Goal: Feedback & Contribution: Leave review/rating

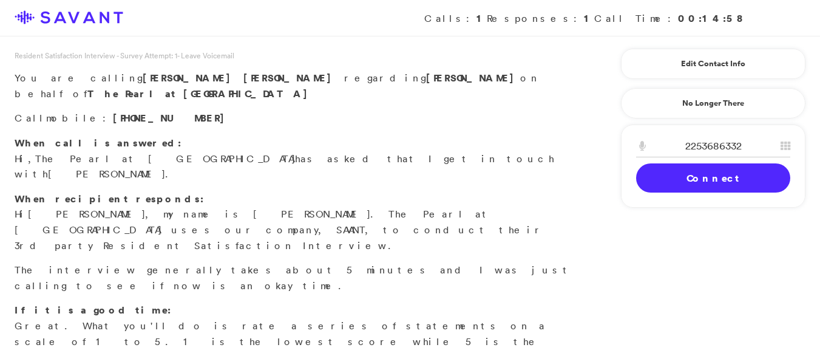
click at [716, 185] on link "Connect" at bounding box center [713, 177] width 154 height 29
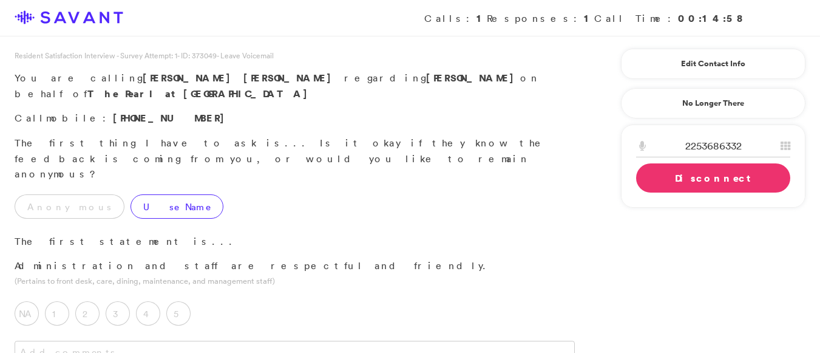
click at [131, 194] on label "Use Name" at bounding box center [177, 206] width 93 height 24
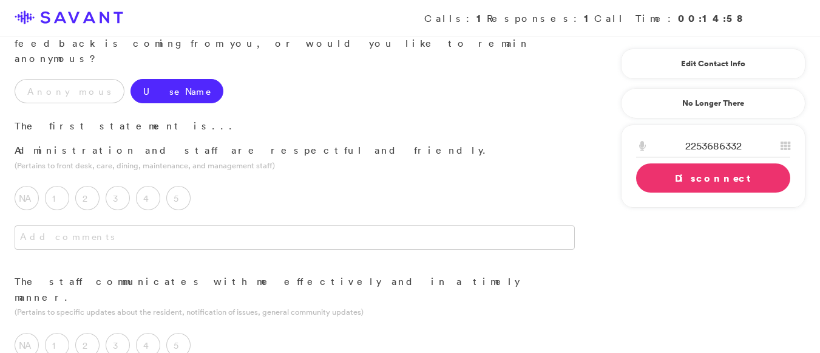
scroll to position [127, 0]
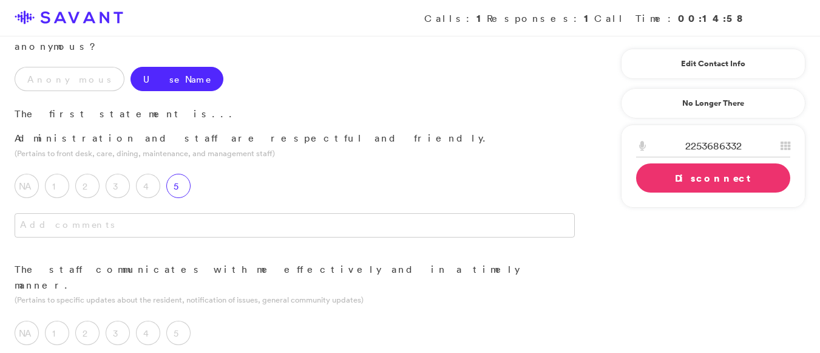
click at [178, 174] on label "5" at bounding box center [178, 186] width 24 height 24
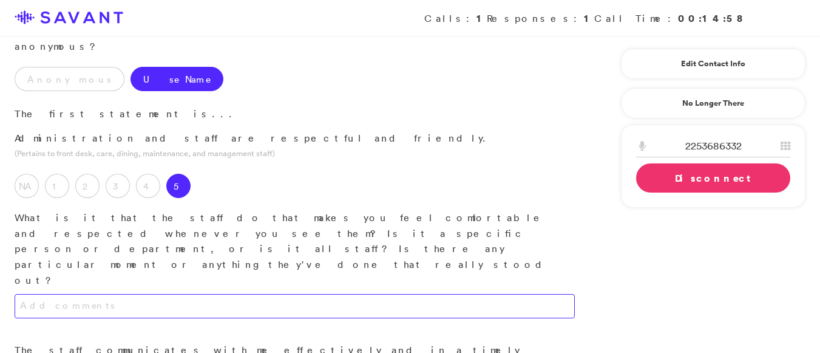
click at [149, 294] on textarea at bounding box center [295, 306] width 560 height 24
drag, startPoint x: 149, startPoint y: 214, endPoint x: 277, endPoint y: 218, distance: 128.8
click at [277, 294] on textarea "They are freidnly and they have a good attitude and the staff is very cheerful." at bounding box center [295, 306] width 560 height 24
click at [345, 294] on textarea "They are freidnly and they have a good attitude and the staff is very cheerful." at bounding box center [295, 306] width 560 height 24
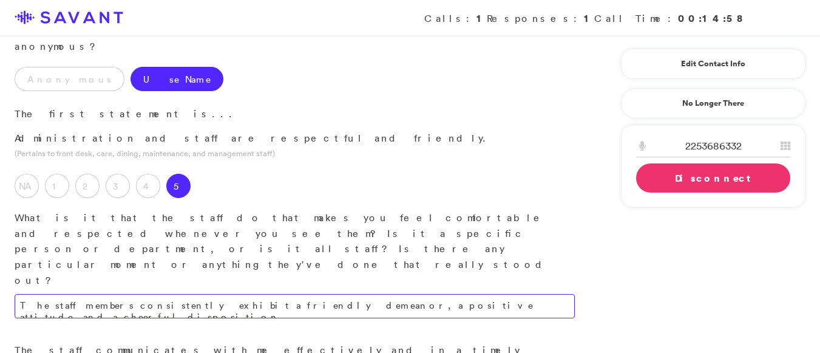
type textarea "The staff members consistently exhibit a friendly demeanor, a positive attitude…"
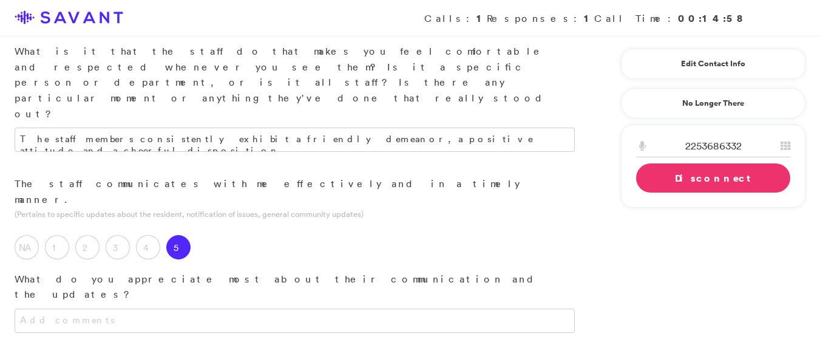
scroll to position [300, 0]
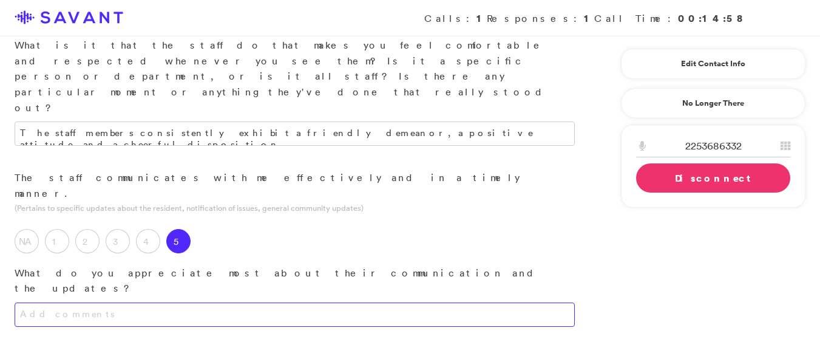
click at [168, 302] on textarea at bounding box center [295, 314] width 560 height 24
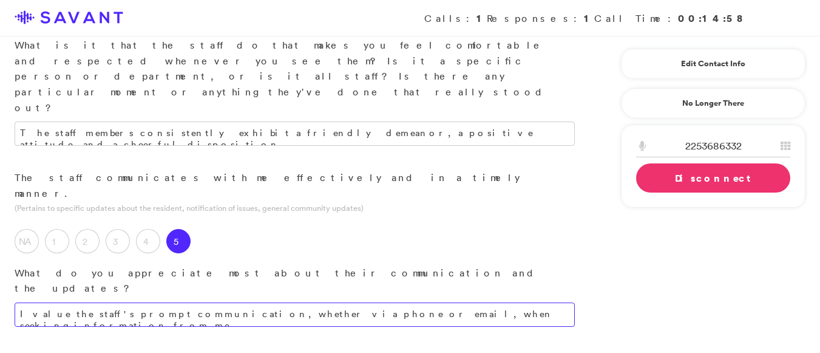
type textarea "I value the staff's prompt communication, whether via phone or email, when seek…"
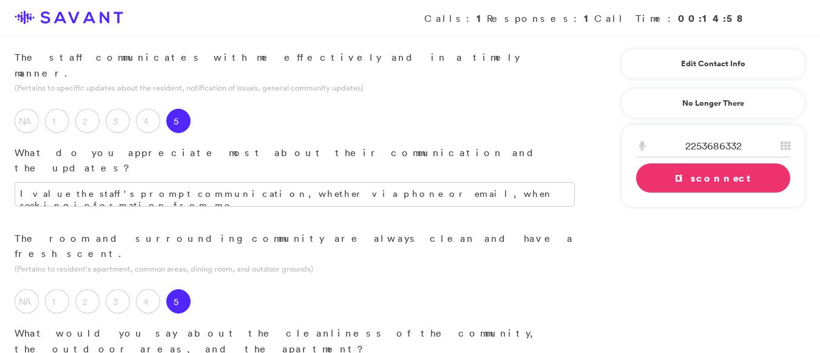
scroll to position [458, 0]
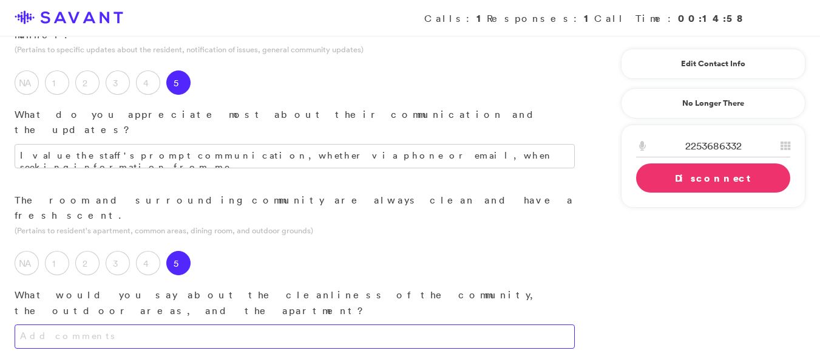
click at [285, 324] on textarea at bounding box center [295, 336] width 560 height 24
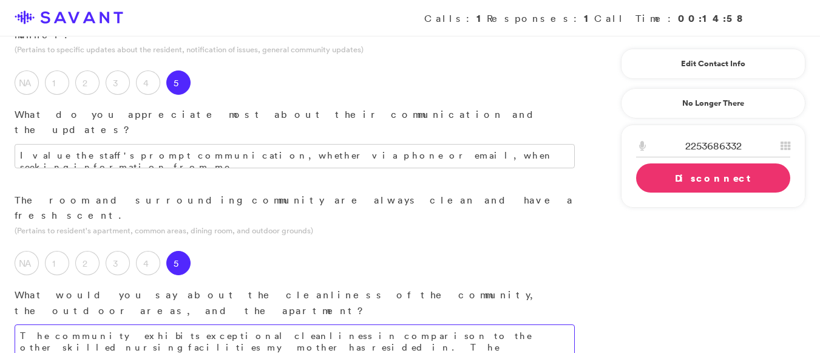
type textarea "The community exhibits exceptional cleanliness in comparison to the other skill…"
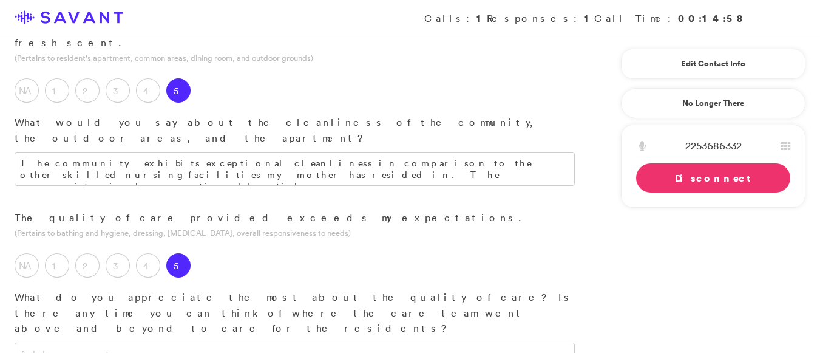
scroll to position [654, 0]
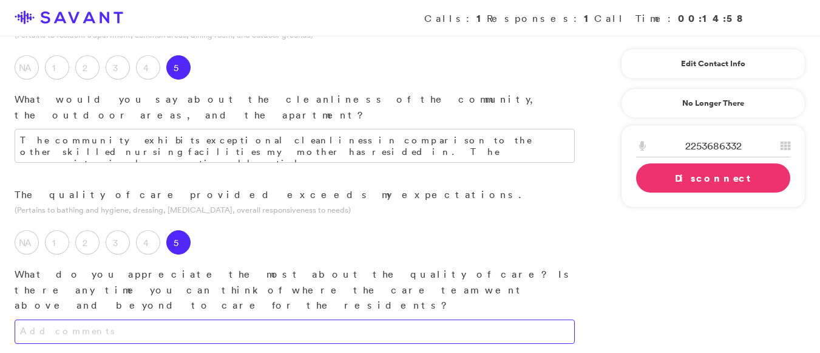
click at [333, 319] on textarea at bounding box center [295, 331] width 560 height 24
type textarea "I appreciate that my mother is receiving excellent care."
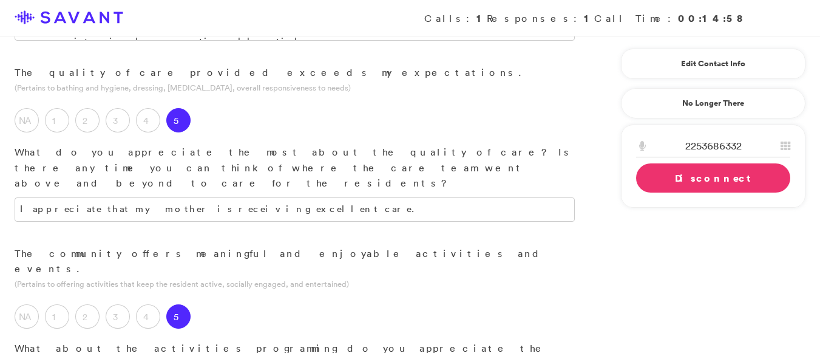
scroll to position [816, 0]
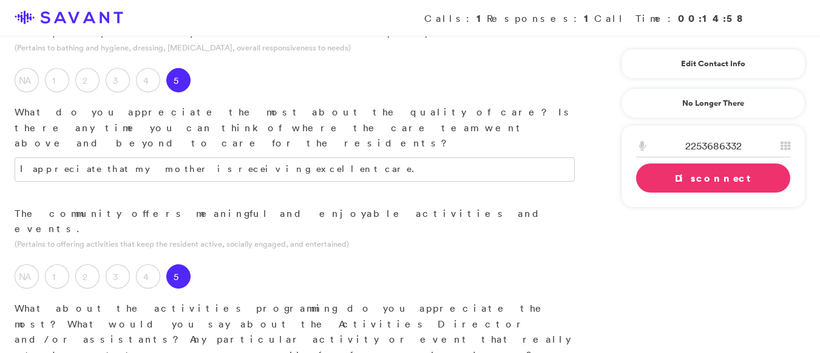
paste textarea "ies consistent, which is good for residents with cognitive disabilitie"
type textarea "I commend the community for maintaining consistent activity programming, as thi…"
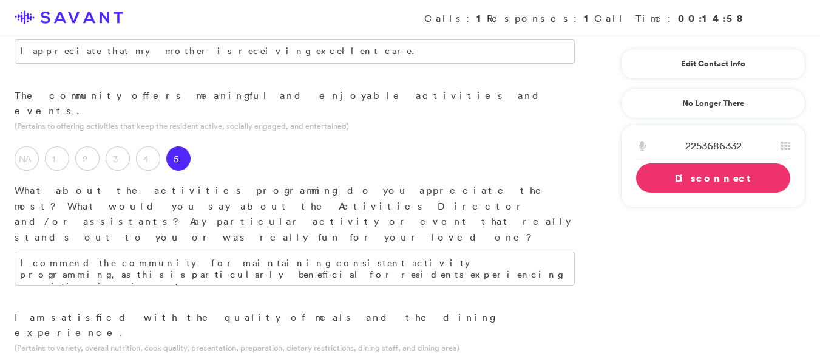
scroll to position [937, 0]
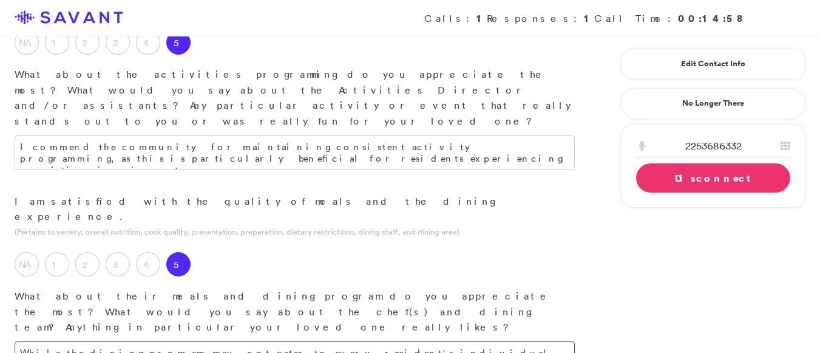
scroll to position [1087, 0]
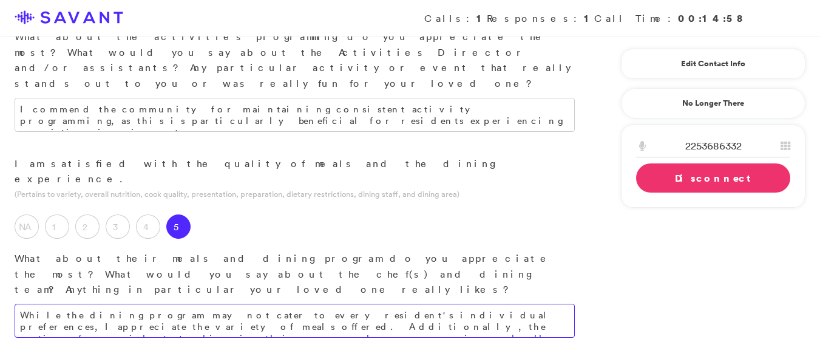
type textarea "While the dining program may not cater to every resident's individual preferenc…"
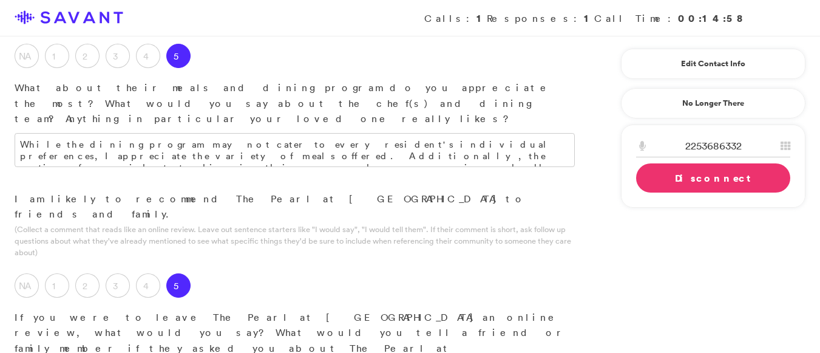
scroll to position [1261, 0]
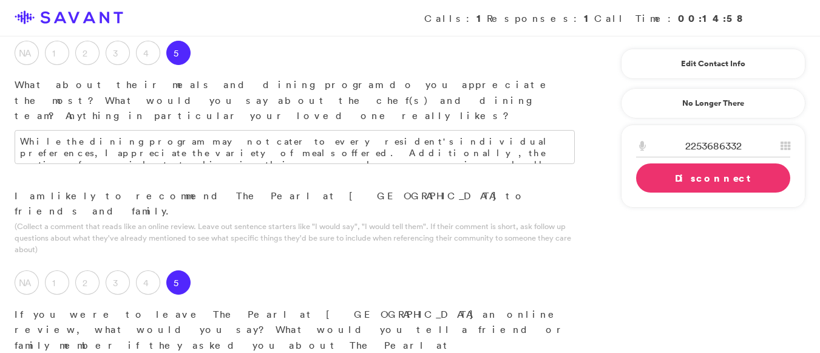
type textarea "We consider it to be the finest community within our area."
type textarea "I appreciate the cleanliness of the community, and I am pleased with the excell…"
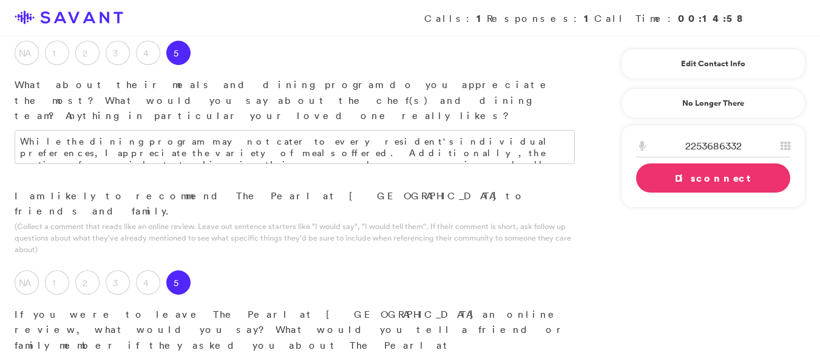
type textarea "The dining program could benefit from increased menu diversity, potentially inc…"
click at [687, 182] on link "Disconnect" at bounding box center [713, 177] width 154 height 29
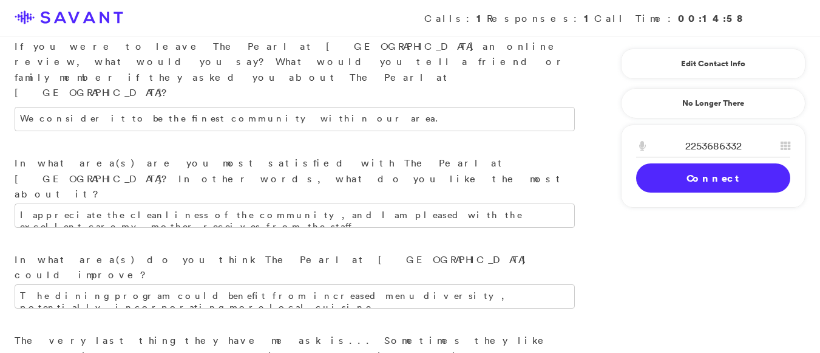
scroll to position [1532, 0]
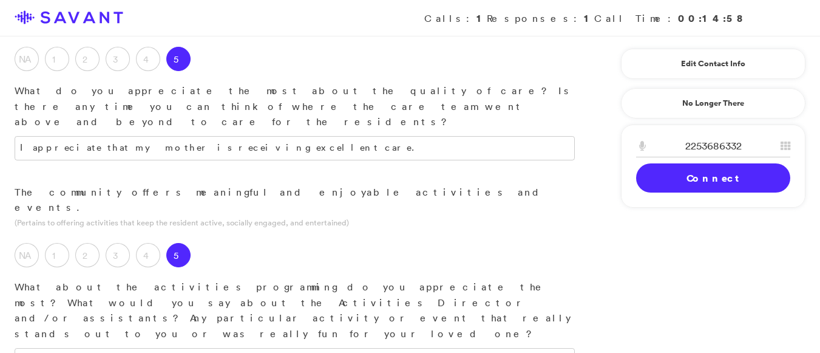
scroll to position [823, 0]
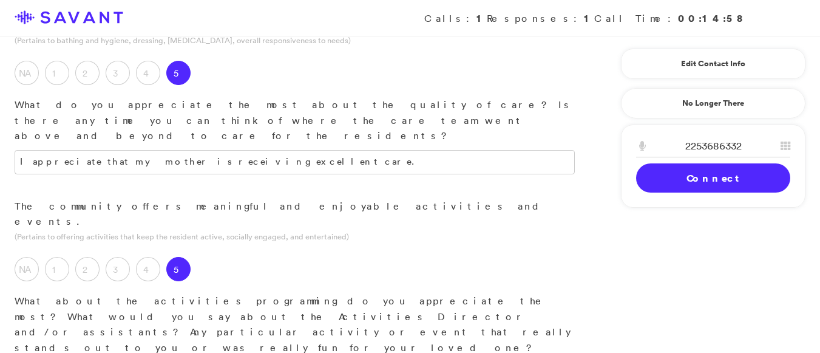
click at [803, 166] on div "2253686332 1 2 A B C 3 D E F 4 G H I 5 J K L 6 M N O 7 P Q R S 8 T U V 9 W X Y …" at bounding box center [713, 165] width 185 height 83
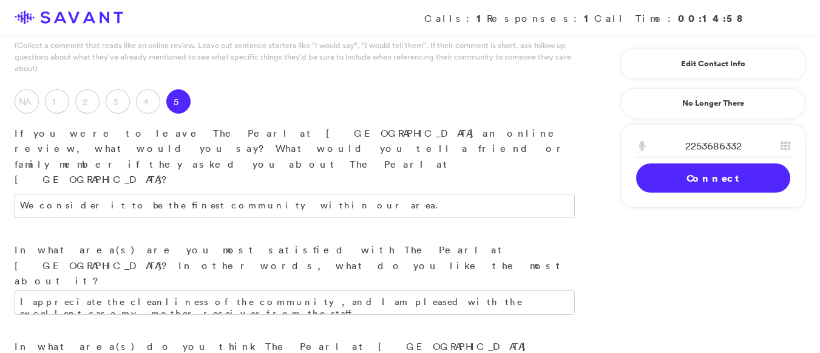
scroll to position [1540, 0]
